Goal: Transaction & Acquisition: Purchase product/service

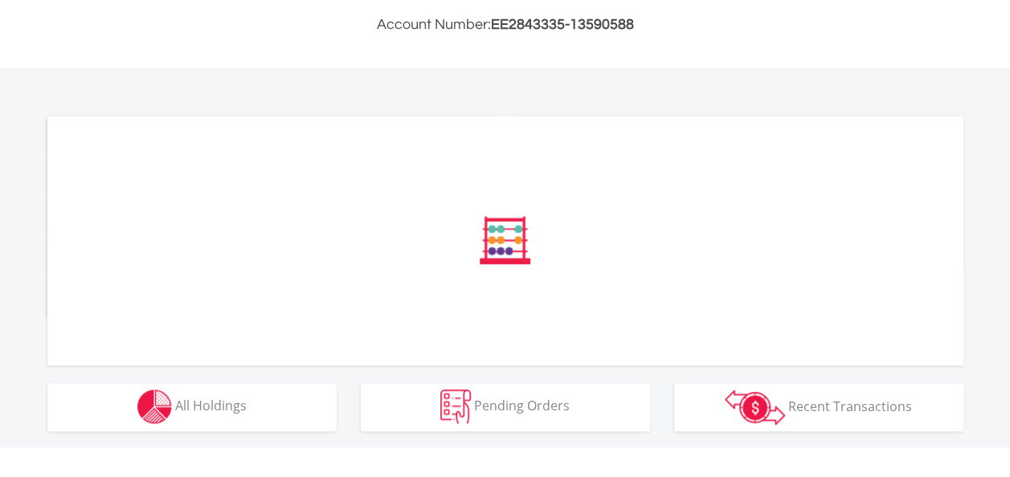
scroll to position [662, 0]
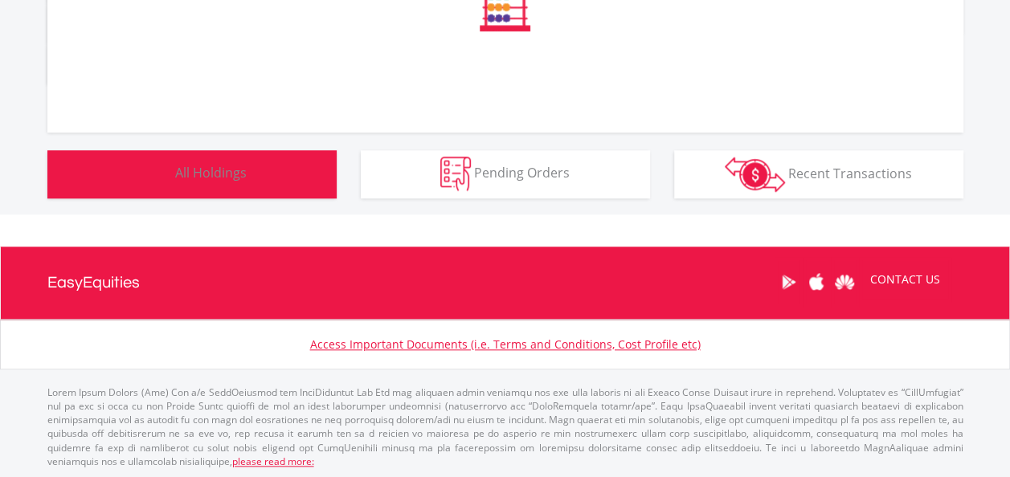
click at [214, 180] on span "All Holdings" at bounding box center [210, 173] width 71 height 18
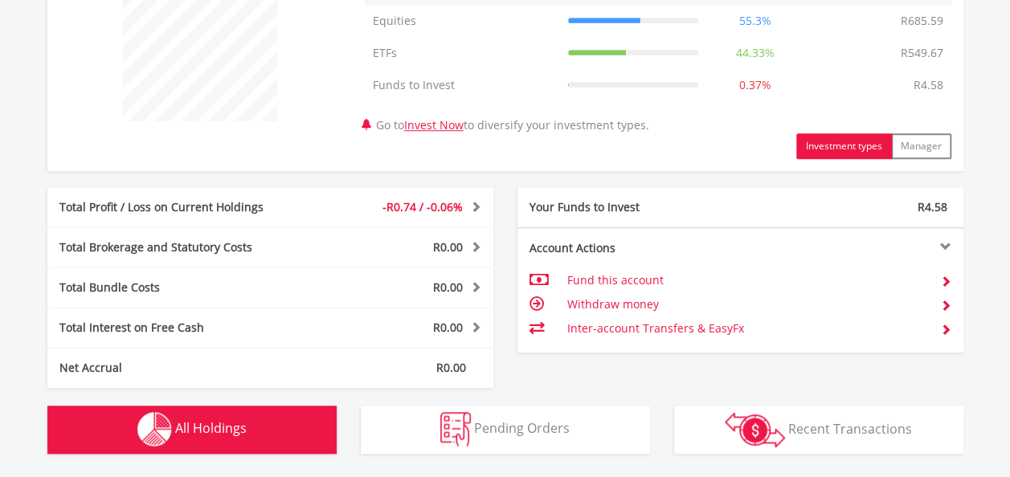
scroll to position [0, 0]
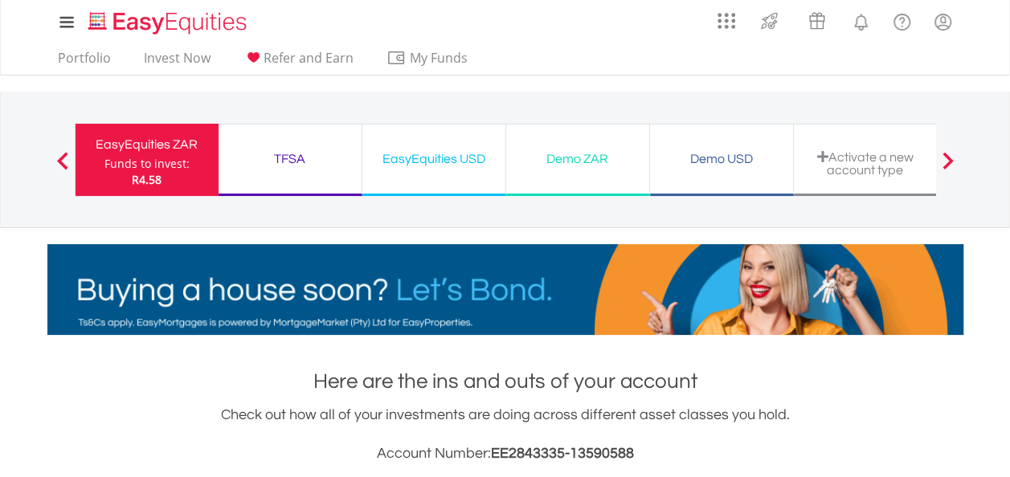
click at [700, 172] on div "Demo USD Funds to invest: R4.58" at bounding box center [722, 160] width 144 height 72
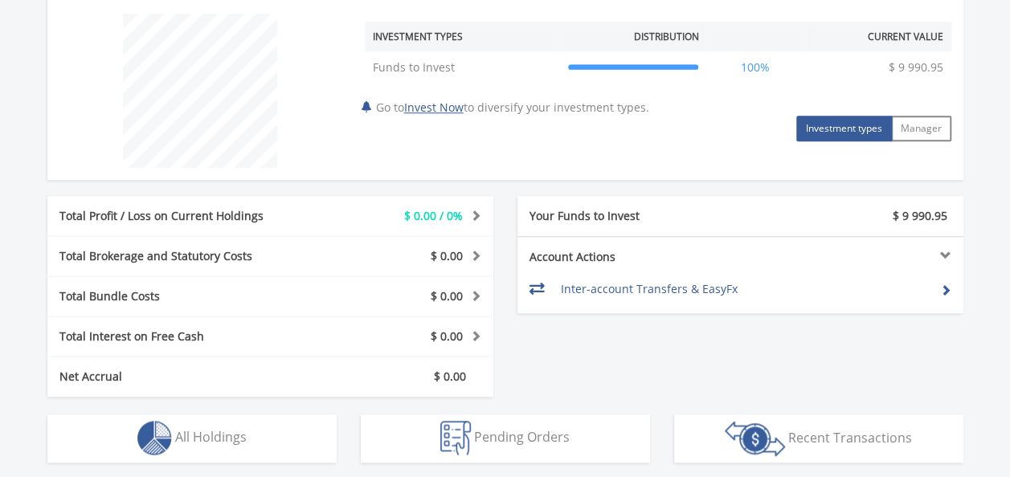
scroll to position [475, 0]
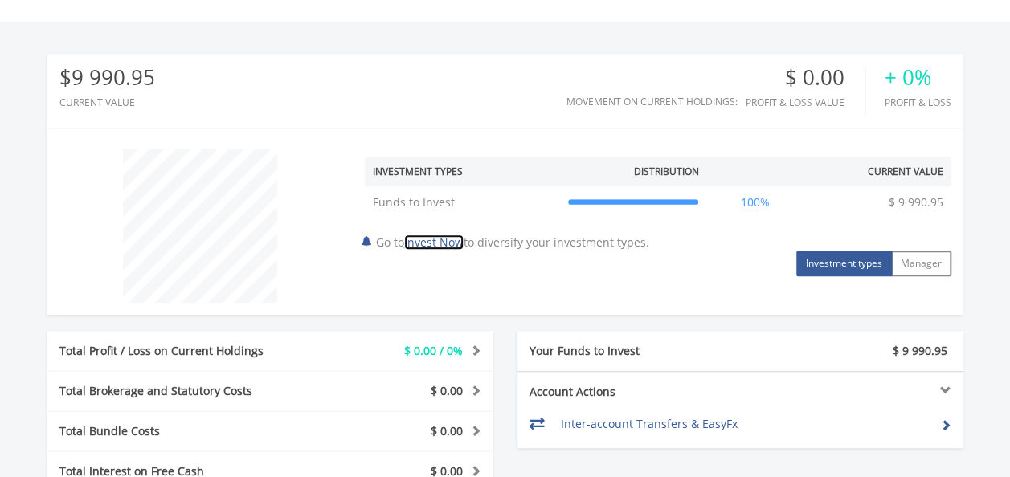
click at [436, 241] on link "Invest Now" at bounding box center [433, 242] width 59 height 15
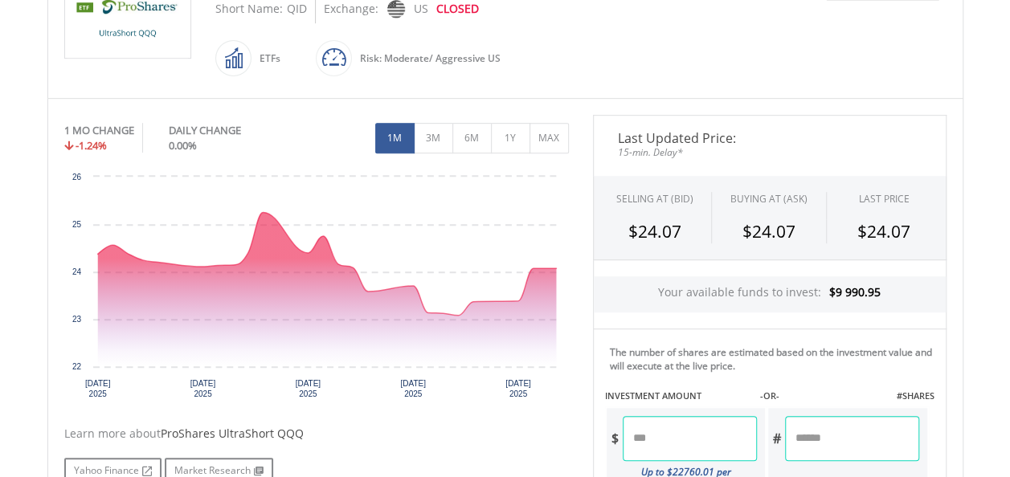
scroll to position [402, 0]
